Goal: Task Accomplishment & Management: Manage account settings

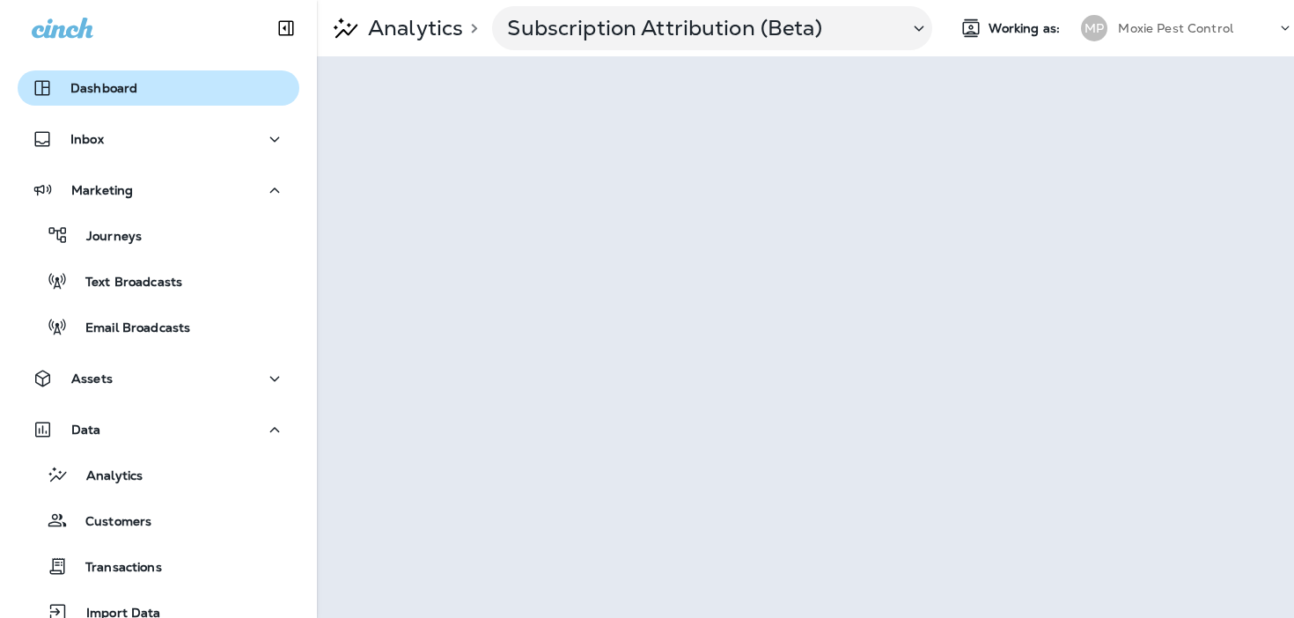
click at [157, 83] on div "Dashboard" at bounding box center [158, 87] width 253 height 21
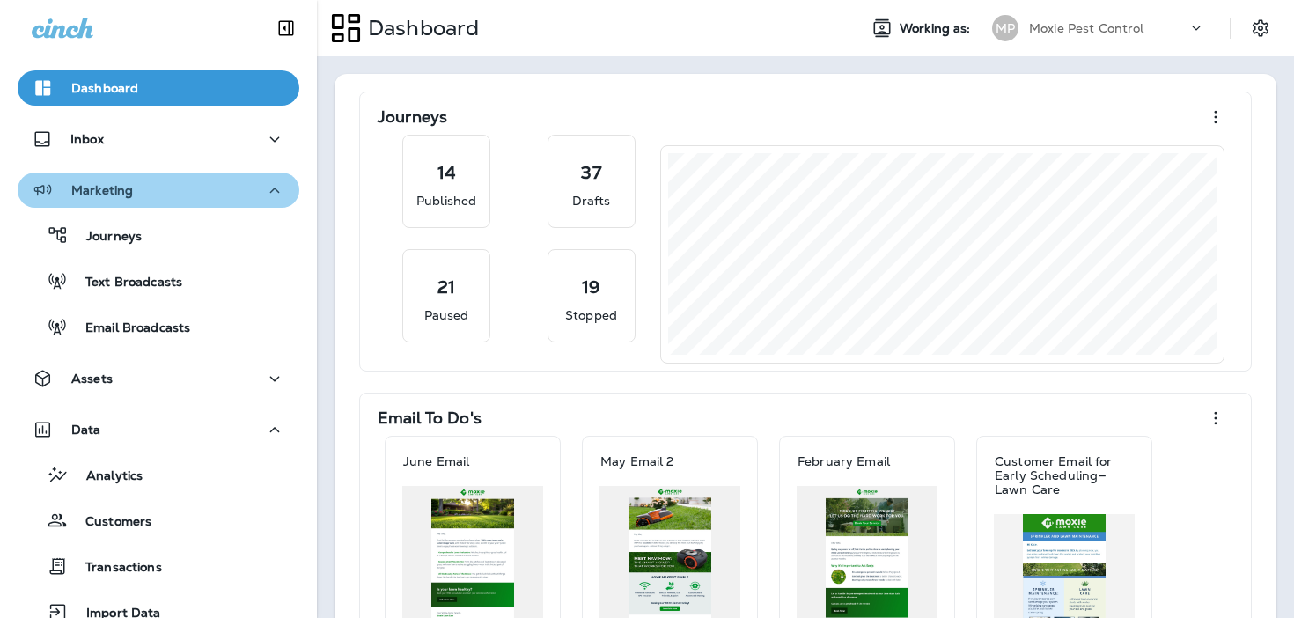
click at [156, 182] on div "Marketing" at bounding box center [158, 191] width 253 height 22
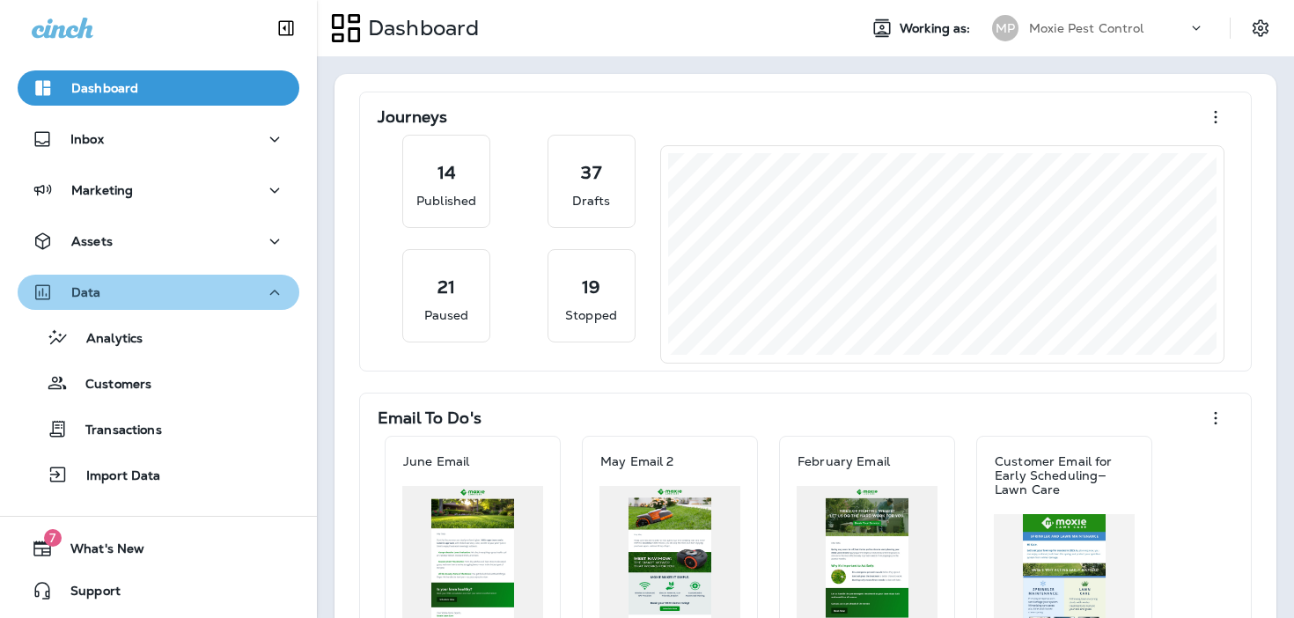
click at [155, 296] on div "Data" at bounding box center [158, 293] width 253 height 22
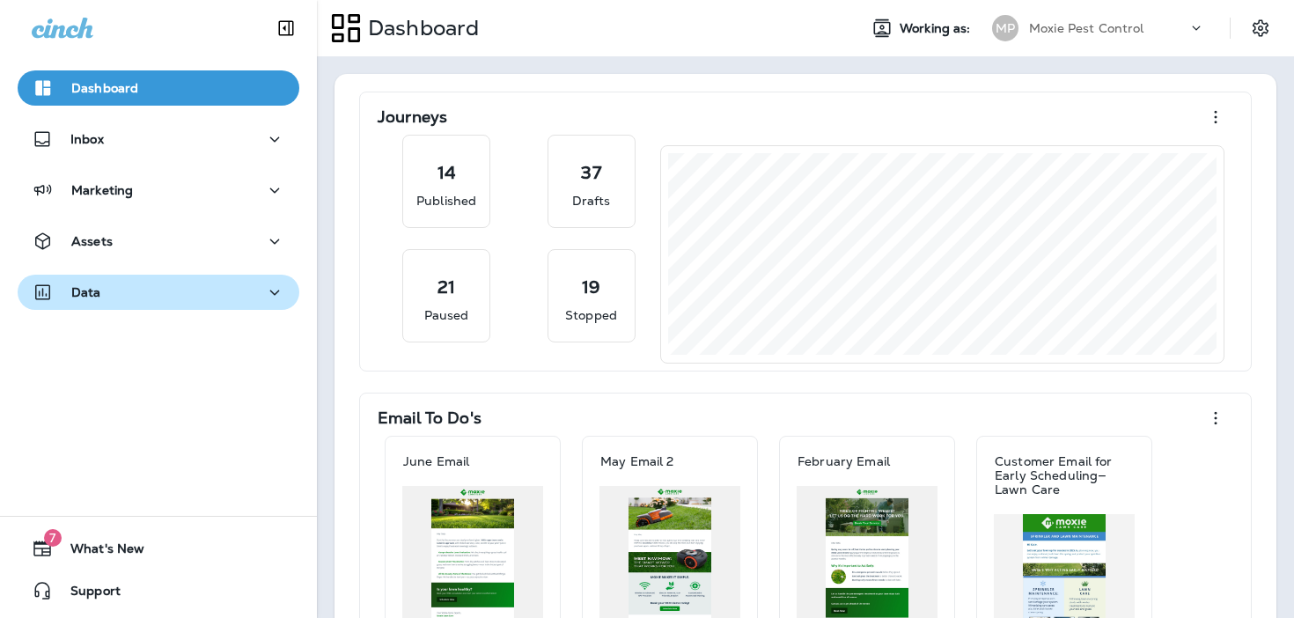
click at [89, 295] on p "Data" at bounding box center [86, 292] width 30 height 14
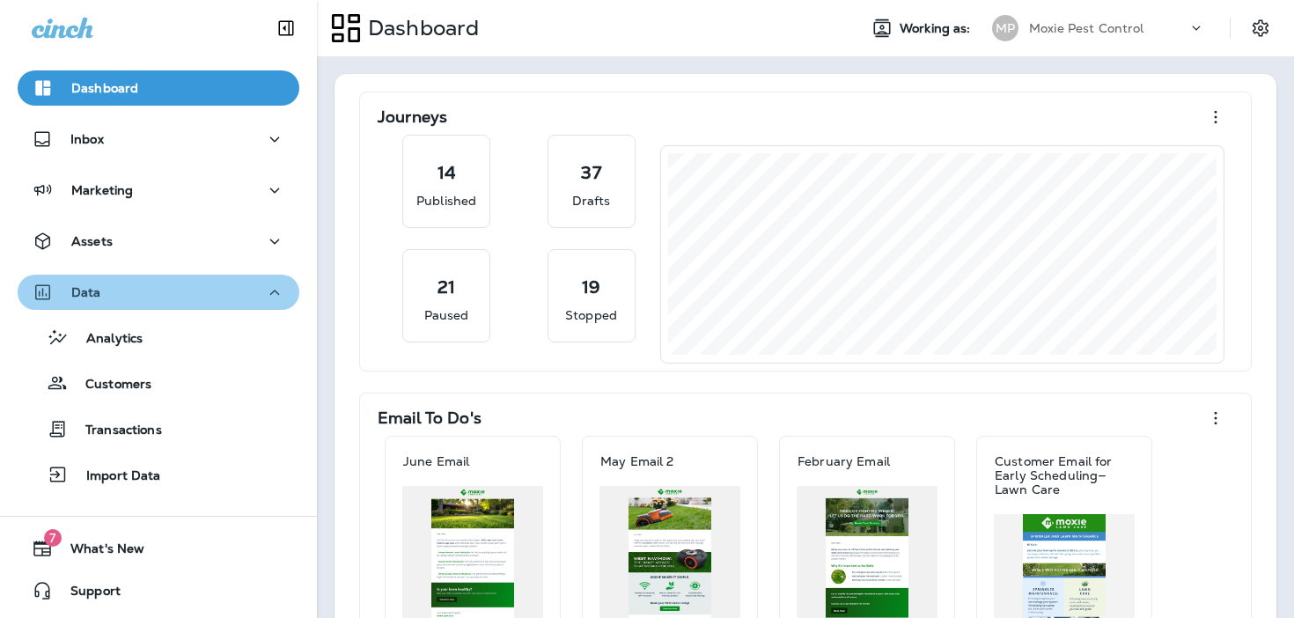
click at [150, 289] on div "Data" at bounding box center [158, 293] width 253 height 22
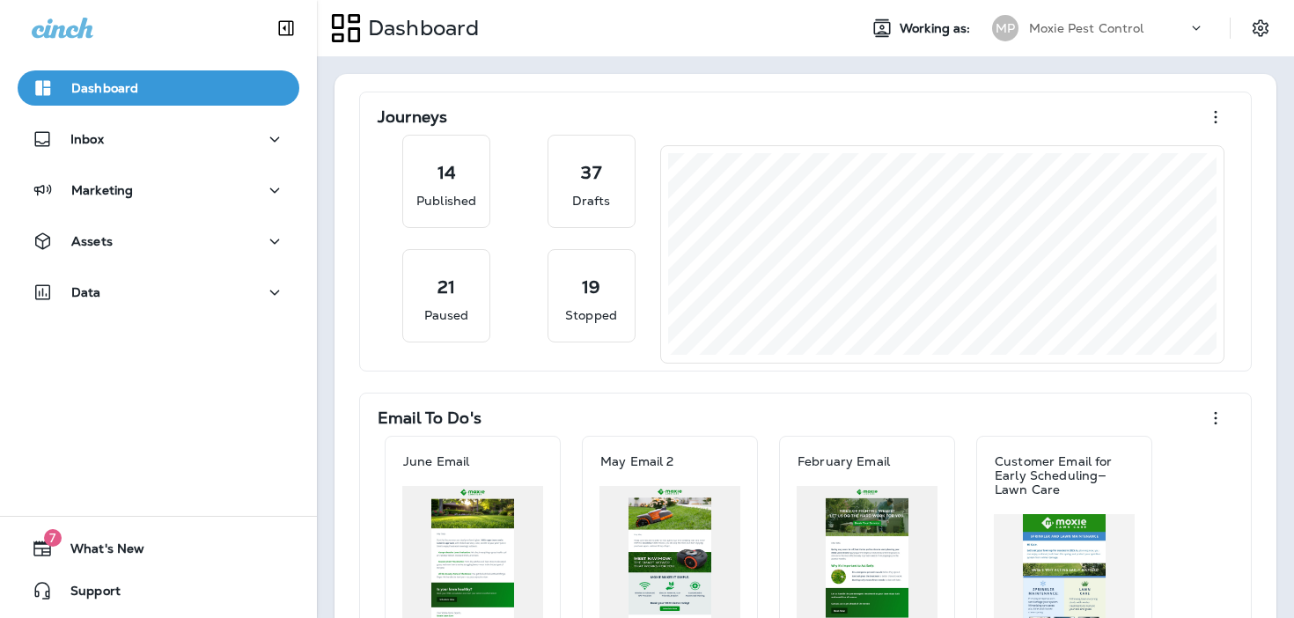
click at [159, 262] on div "Assets" at bounding box center [158, 246] width 317 height 44
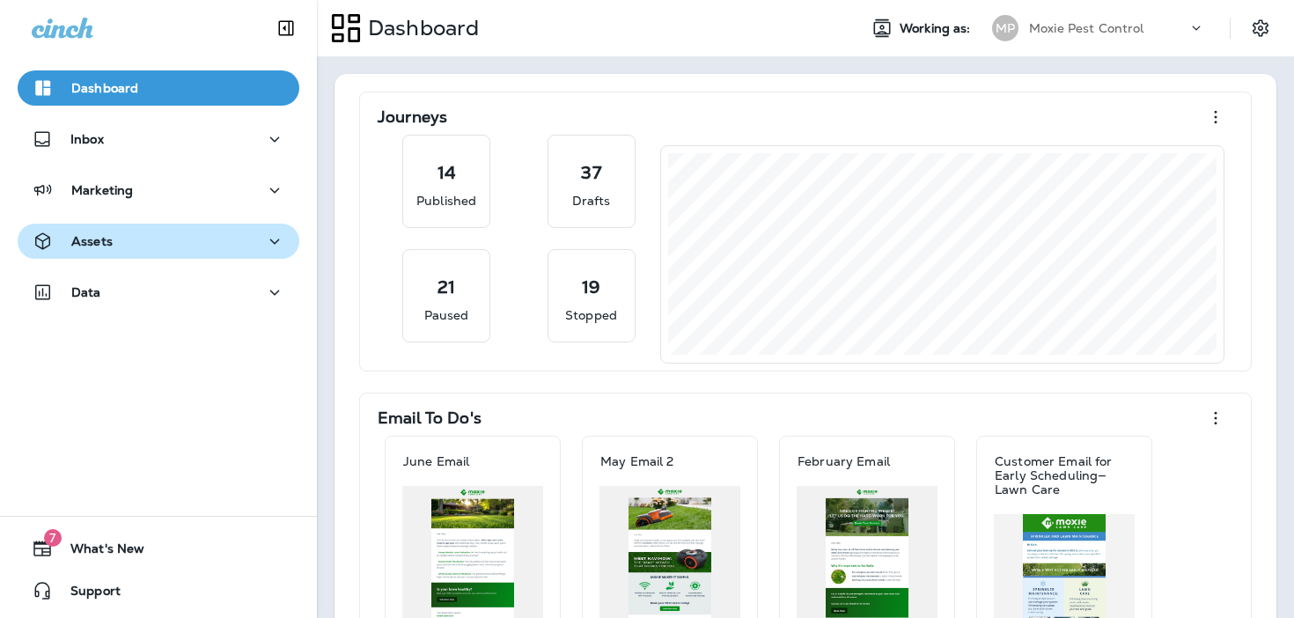
click at [165, 242] on div "Assets" at bounding box center [158, 242] width 253 height 22
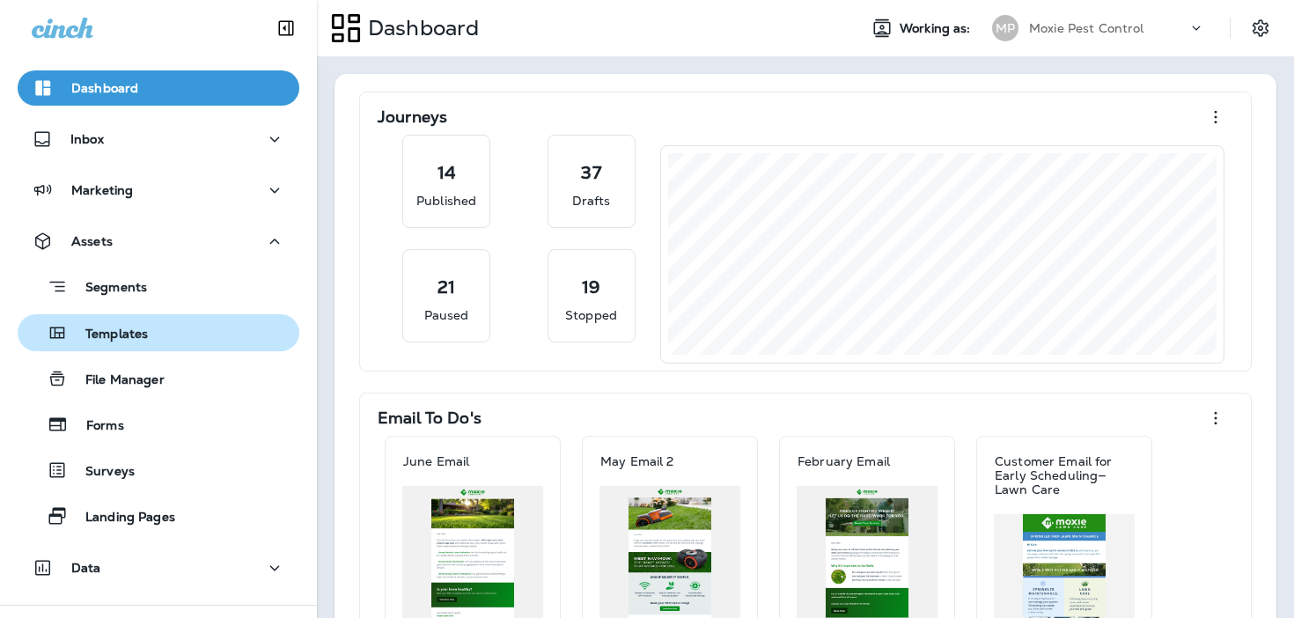
click at [174, 328] on div "Templates" at bounding box center [159, 332] width 268 height 26
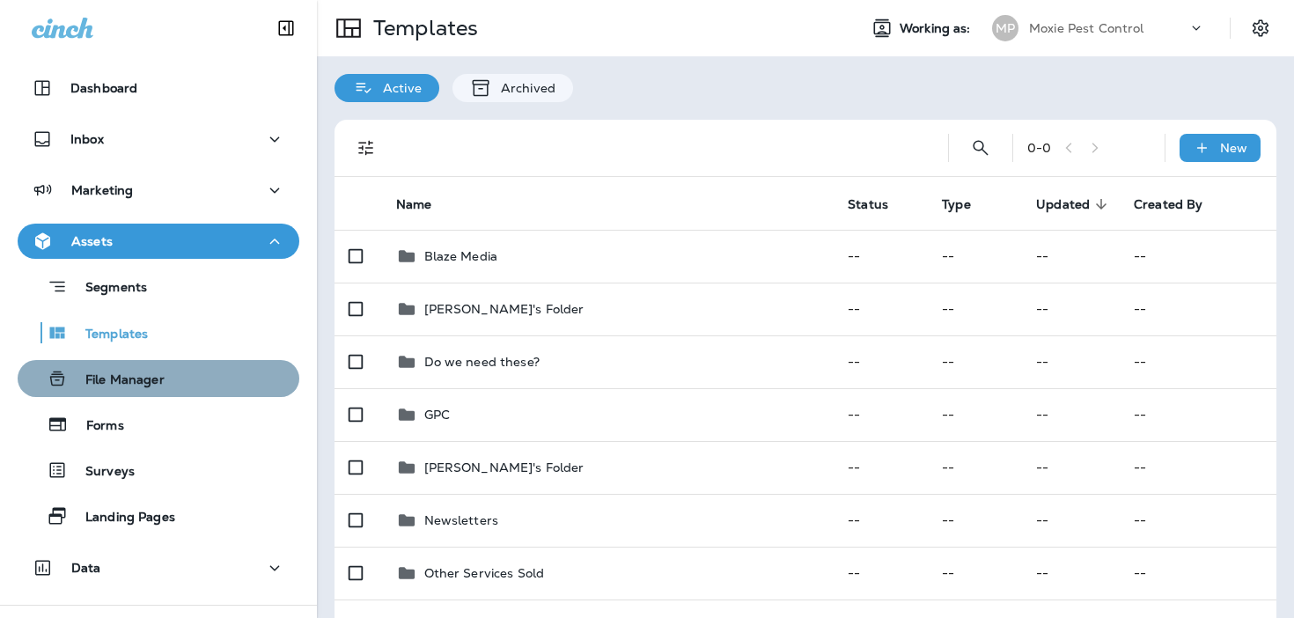
click at [170, 373] on div "File Manager" at bounding box center [159, 378] width 268 height 26
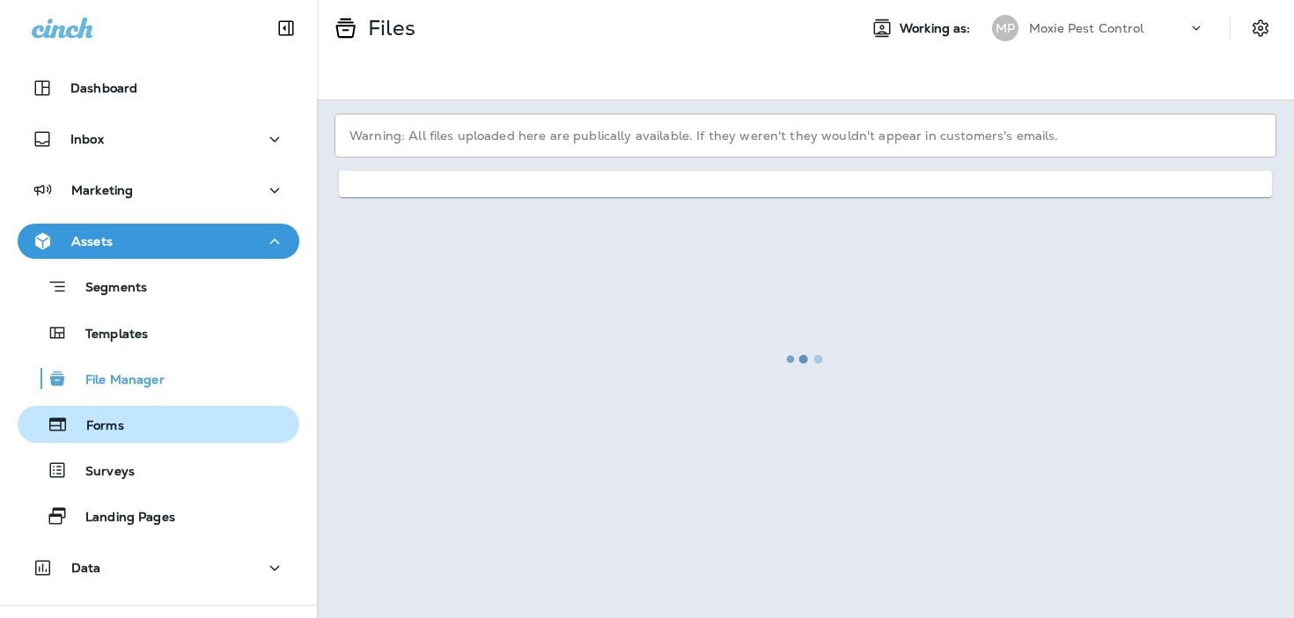
click at [164, 422] on div "Forms" at bounding box center [159, 424] width 268 height 26
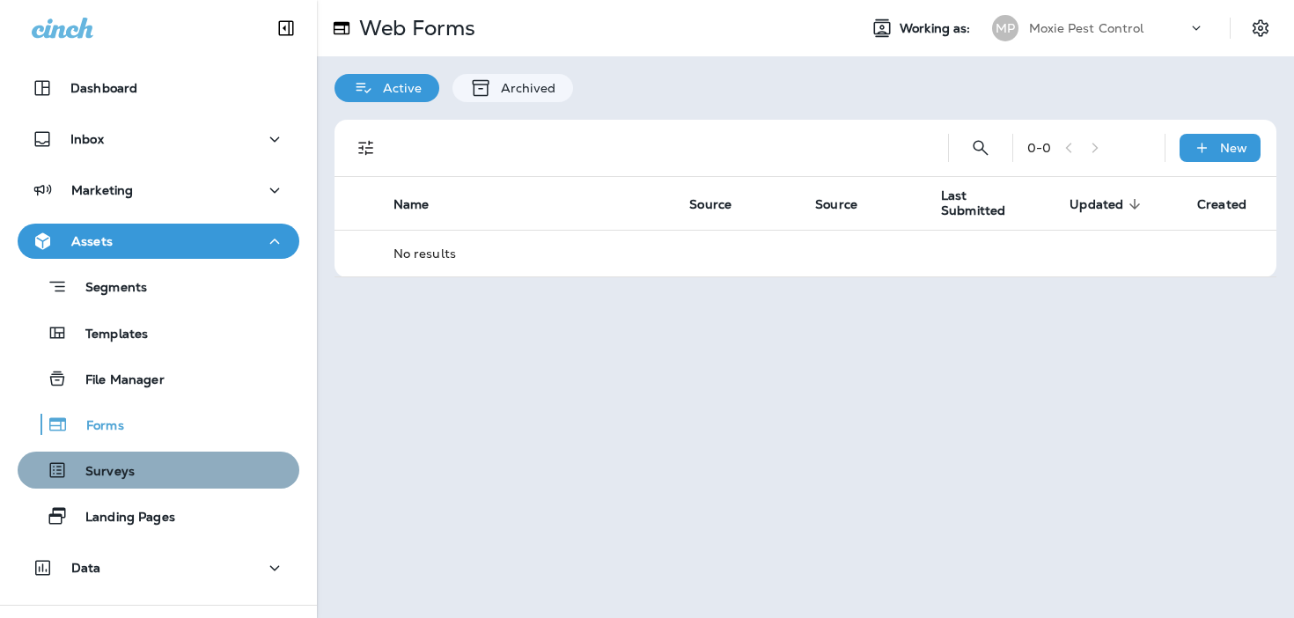
click at [162, 466] on div "Surveys" at bounding box center [159, 470] width 268 height 26
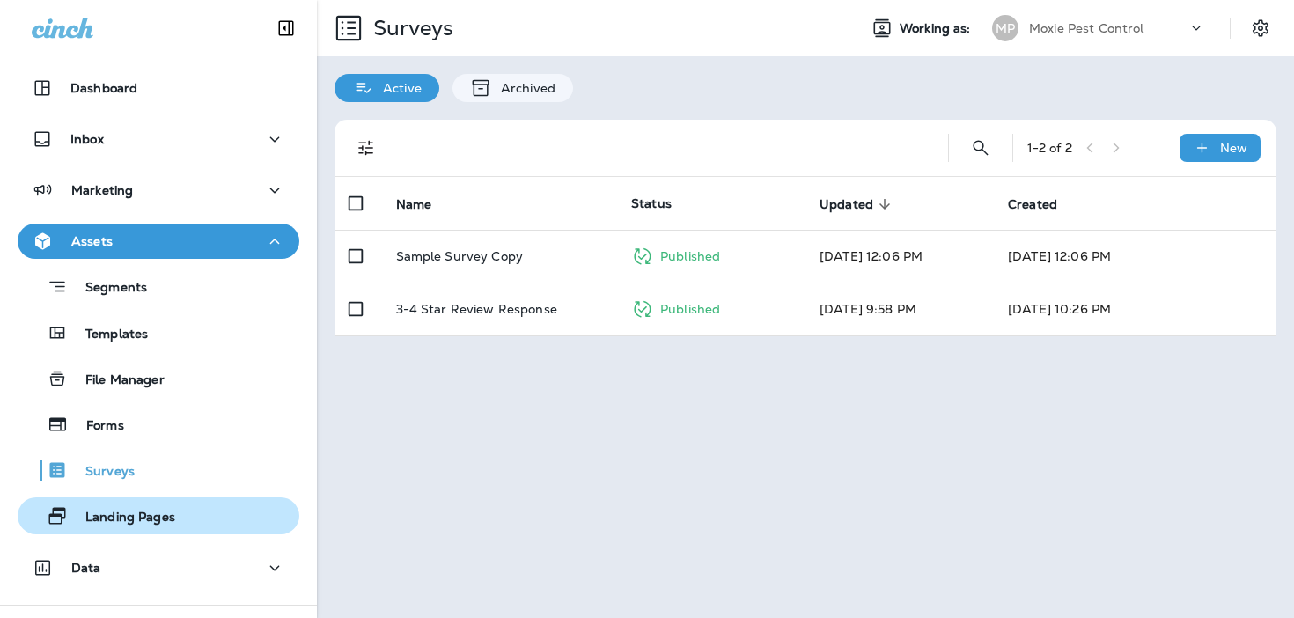
click at [159, 522] on p "Landing Pages" at bounding box center [121, 518] width 107 height 17
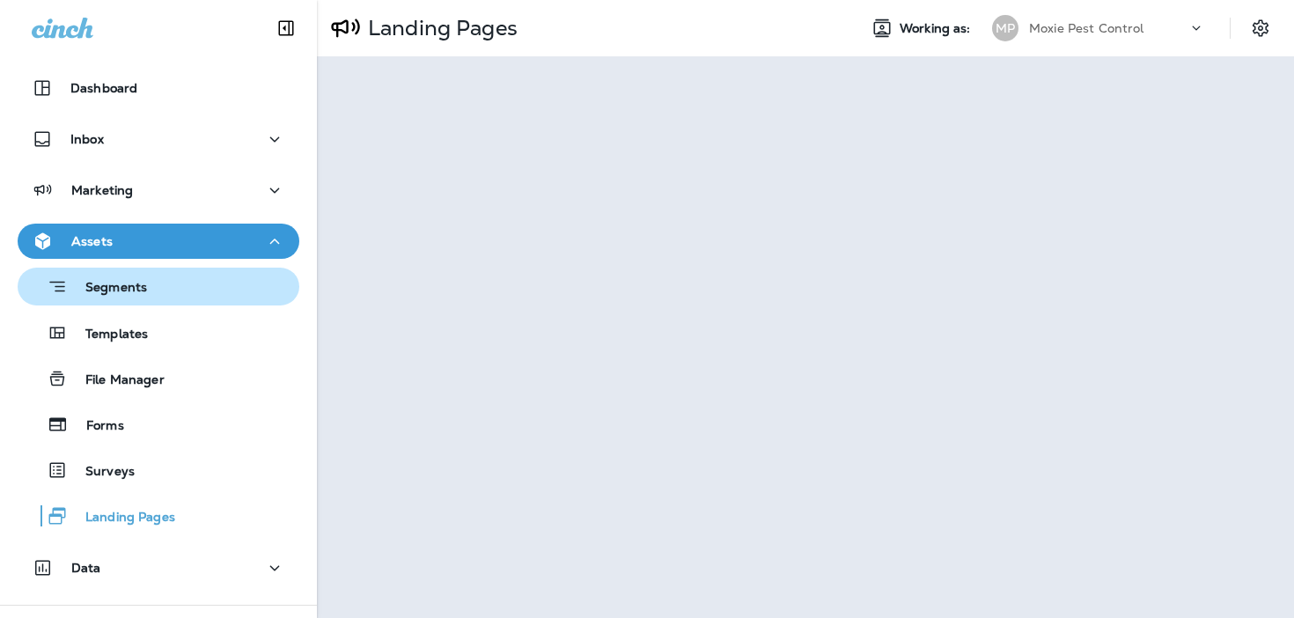
click at [202, 295] on div "Segments" at bounding box center [159, 286] width 268 height 27
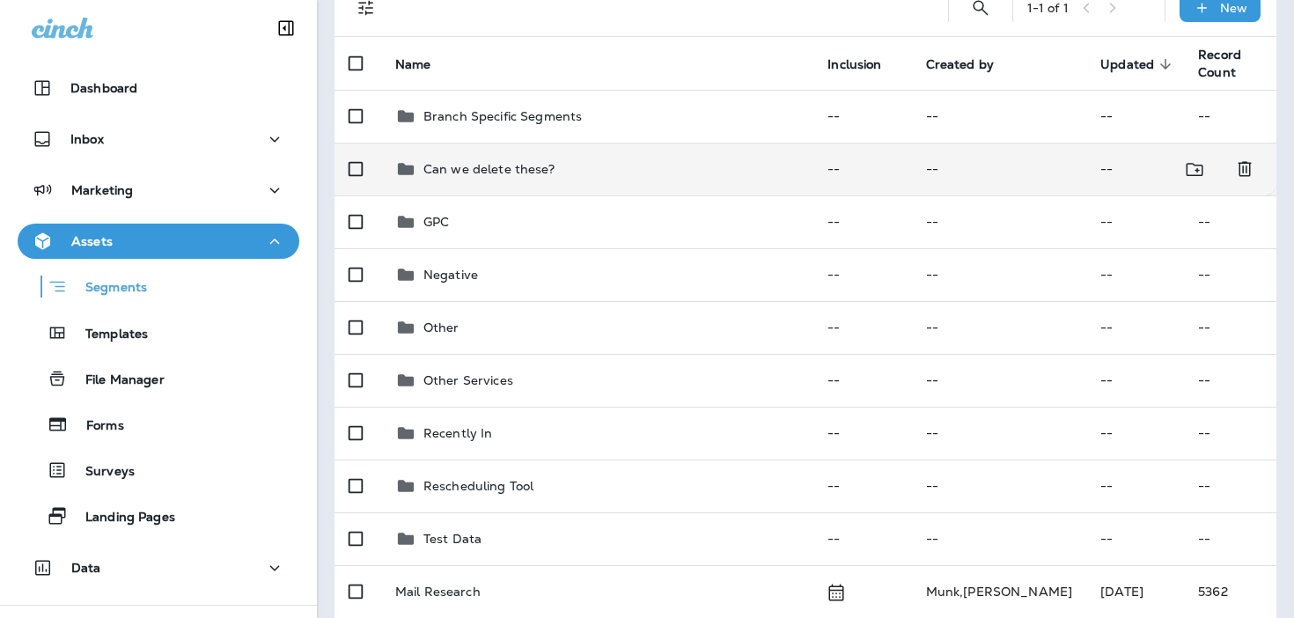
scroll to position [158, 0]
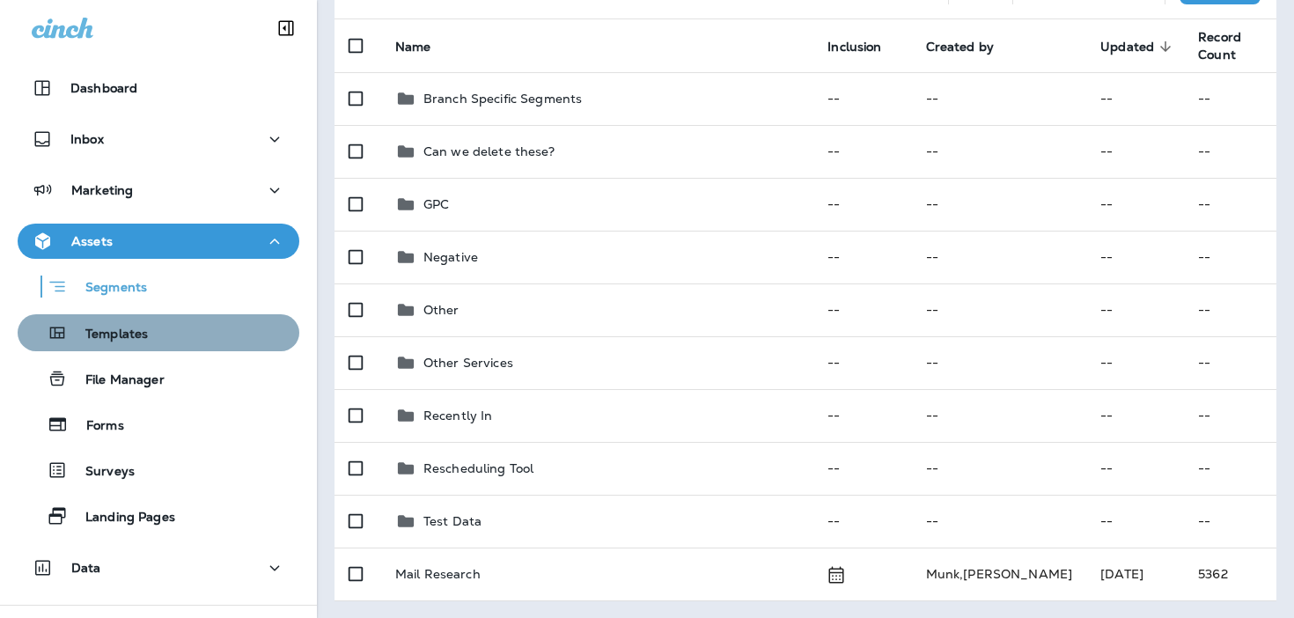
click at [165, 334] on div "Templates" at bounding box center [159, 332] width 268 height 26
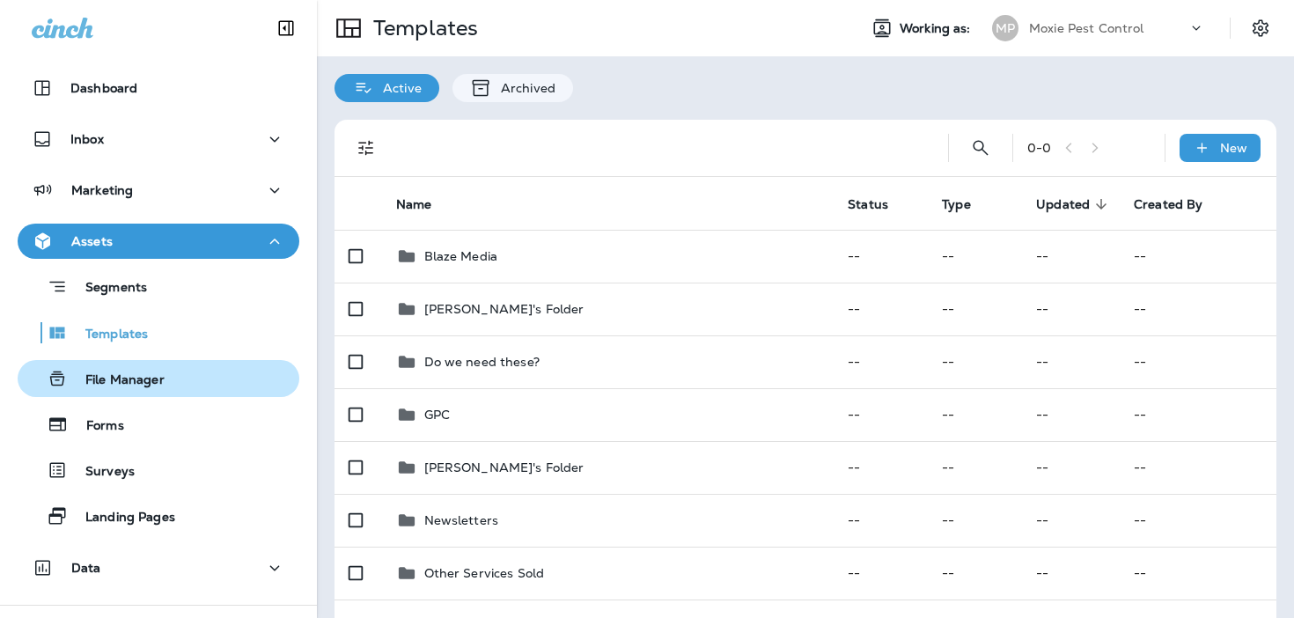
click at [173, 389] on div "File Manager" at bounding box center [159, 378] width 268 height 26
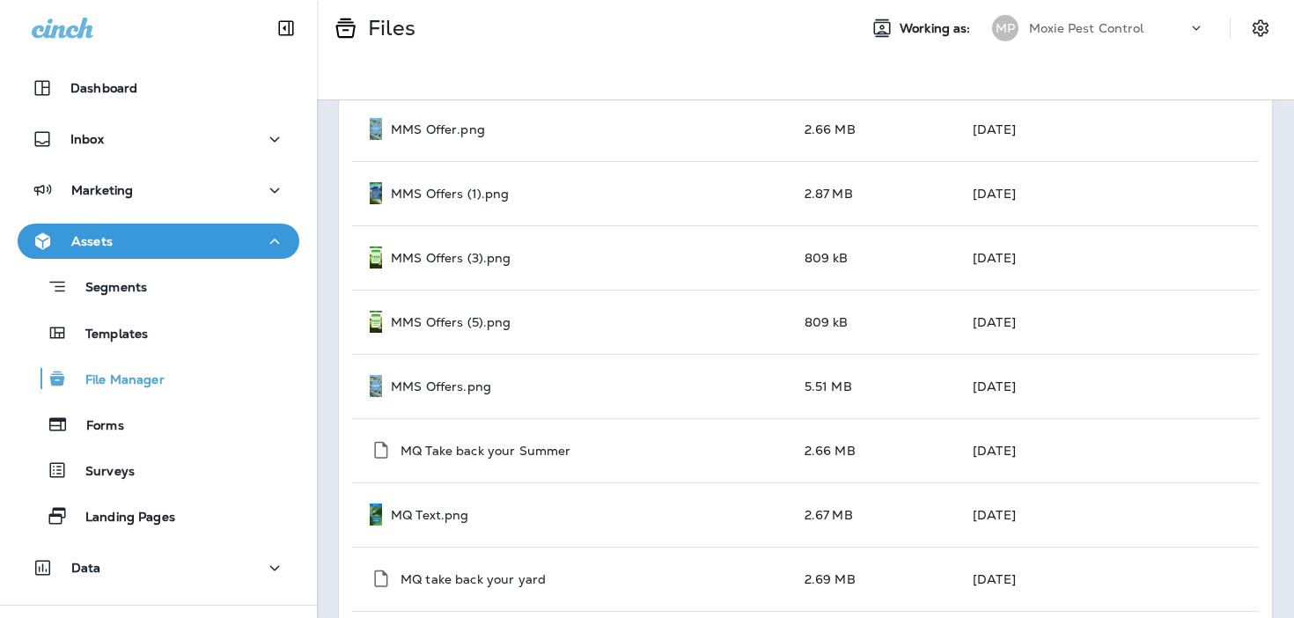
scroll to position [1339, 0]
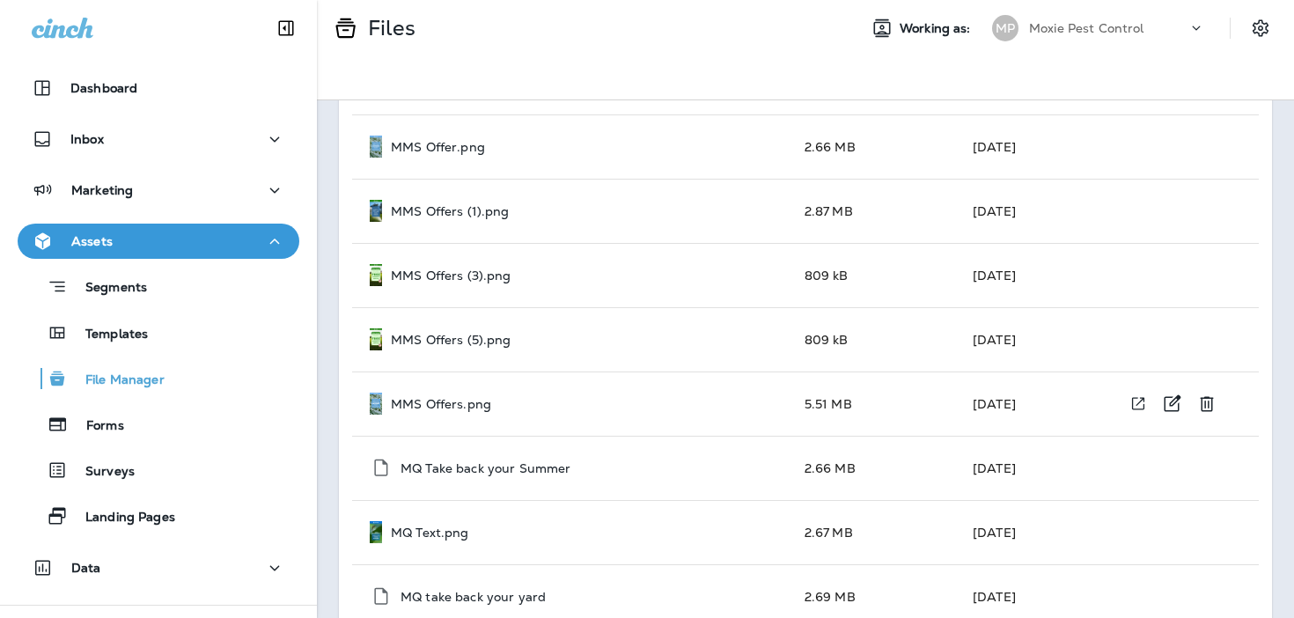
click at [522, 409] on div "MMS Offers.png" at bounding box center [573, 404] width 407 height 22
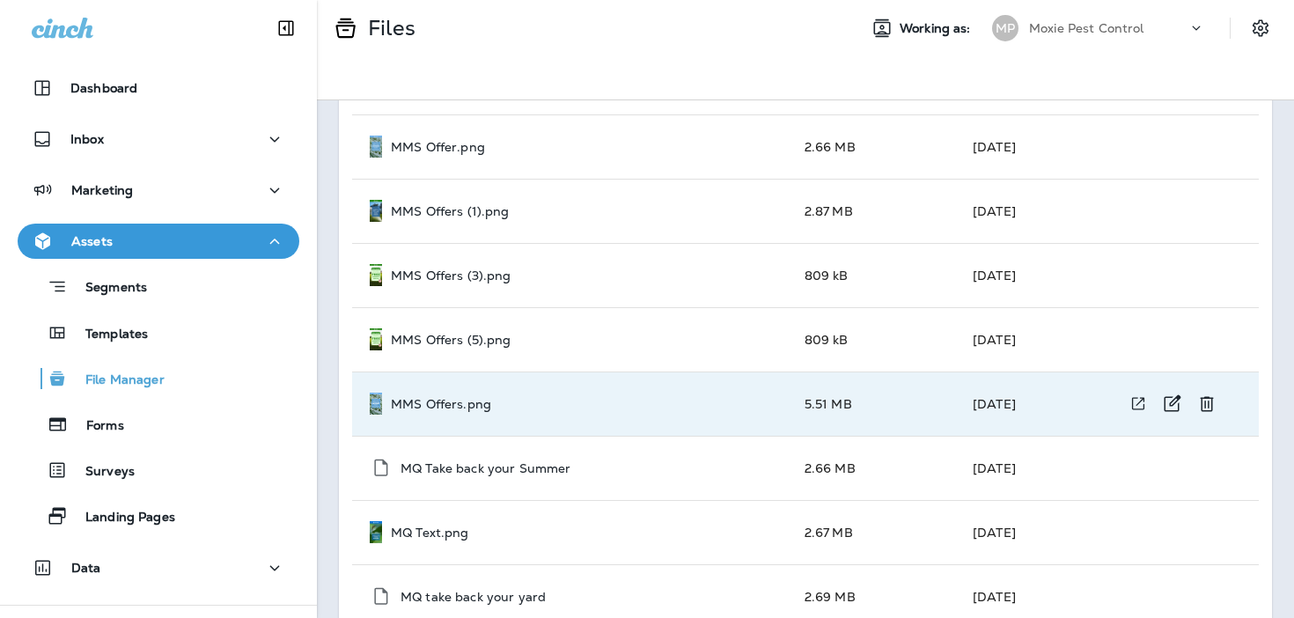
click at [522, 409] on div "MMS Offers.png" at bounding box center [573, 404] width 407 height 22
click at [1143, 412] on icon "View file in a new window" at bounding box center [1138, 403] width 18 height 18
click at [554, 339] on div "MMS Offers (5).png" at bounding box center [573, 339] width 407 height 22
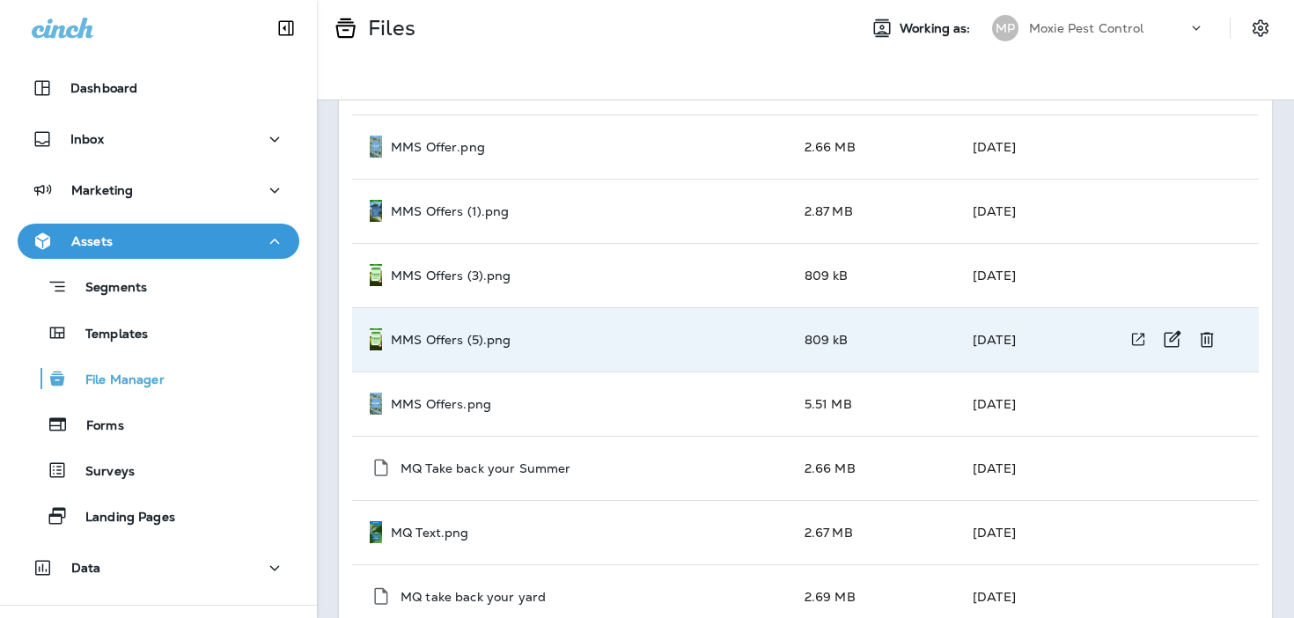
click at [554, 339] on div "MMS Offers (5).png" at bounding box center [573, 339] width 407 height 22
click at [495, 335] on p "MMS Offers (5).png" at bounding box center [451, 340] width 121 height 14
click at [1134, 340] on icon "View file in a new window" at bounding box center [1138, 339] width 18 height 18
click at [579, 208] on div "MMS Offers (1).png" at bounding box center [573, 211] width 407 height 22
